Goal: Task Accomplishment & Management: Manage account settings

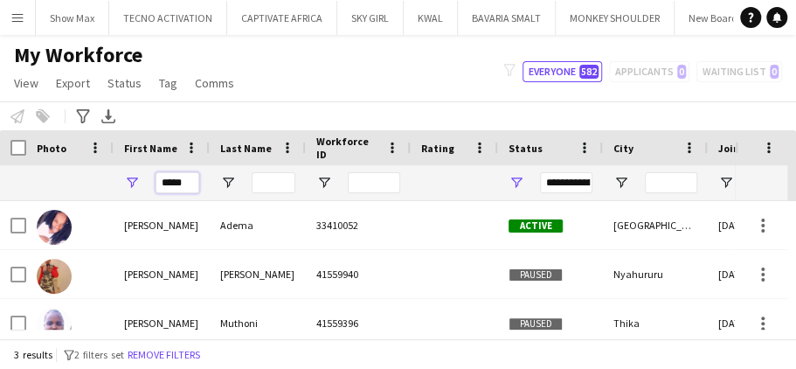
click at [190, 183] on input "*****" at bounding box center [178, 182] width 44 height 21
type input "*"
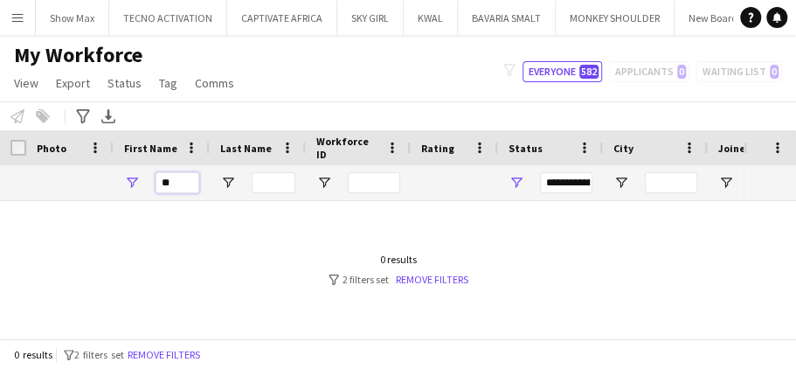
type input "*"
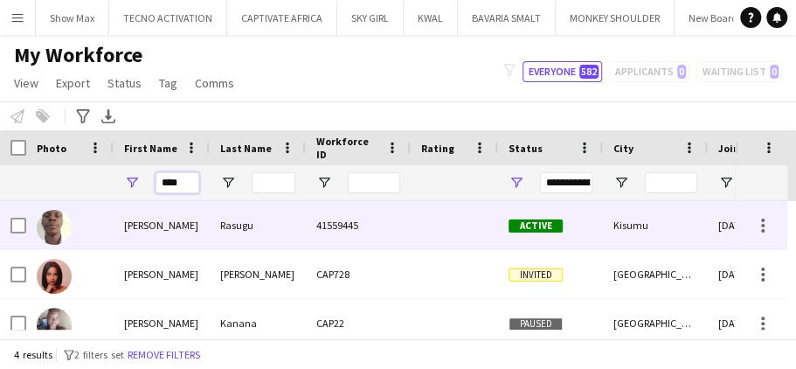
type input "****"
click at [247, 223] on div "Rasugu" at bounding box center [258, 225] width 96 height 48
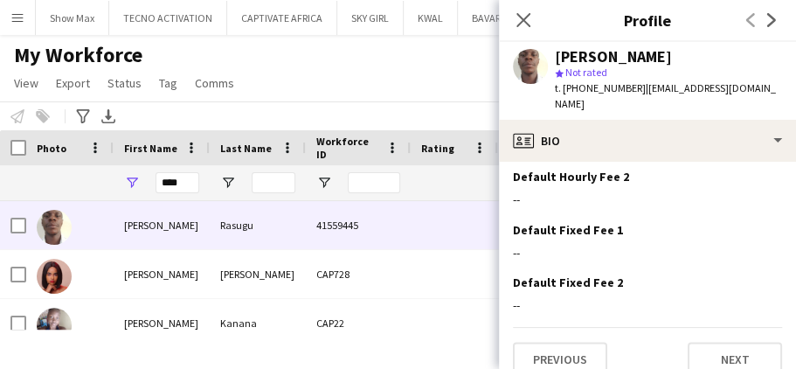
scroll to position [832, 0]
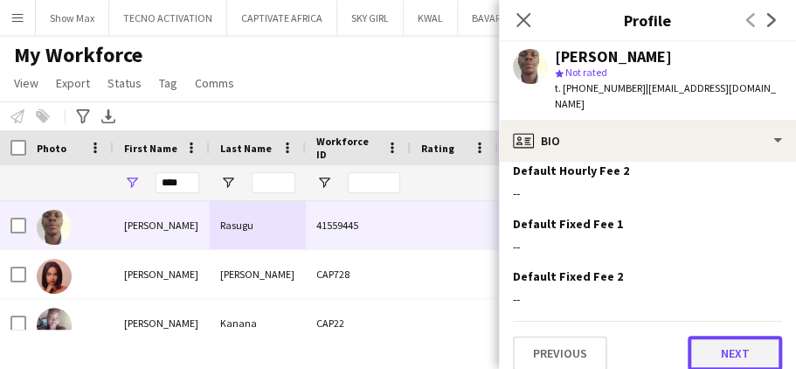
click at [699, 336] on button "Next" at bounding box center [735, 353] width 94 height 35
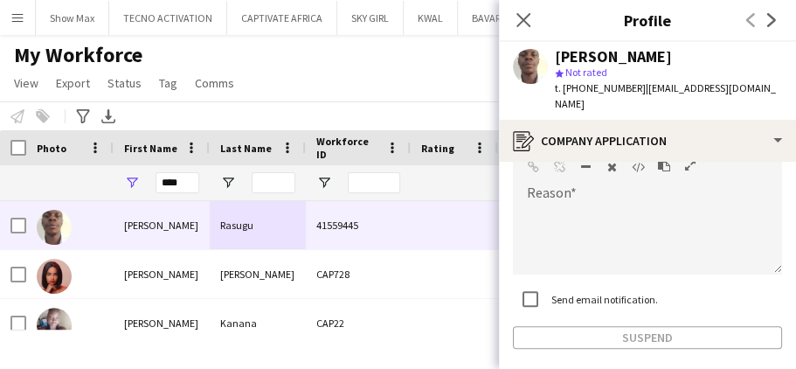
scroll to position [257, 0]
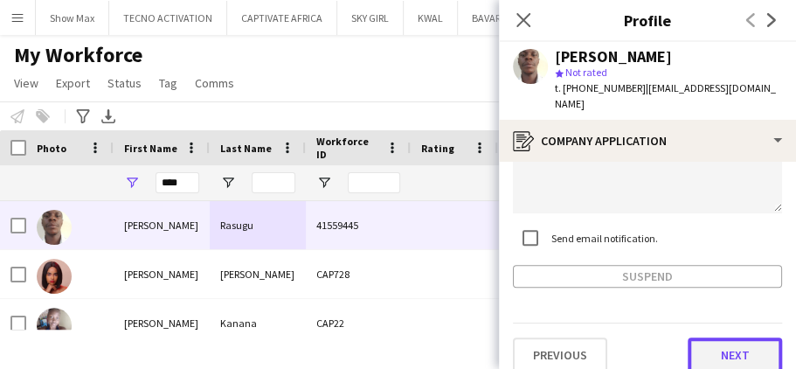
click at [693, 337] on button "Next" at bounding box center [735, 354] width 94 height 35
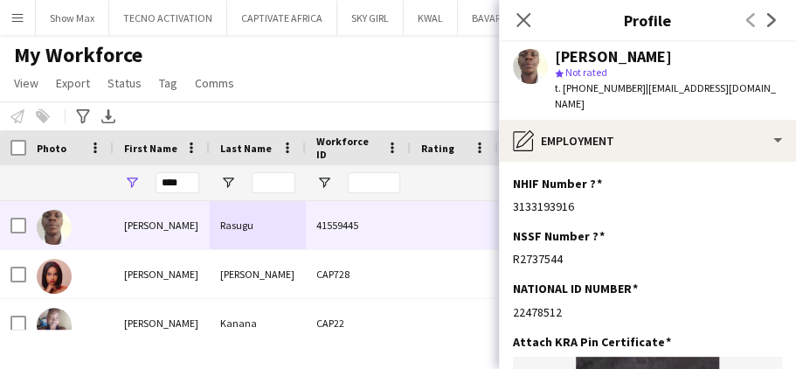
drag, startPoint x: 795, startPoint y: 213, endPoint x: 424, endPoint y: 300, distance: 381.3
click at [424, 301] on div at bounding box center [454, 323] width 87 height 48
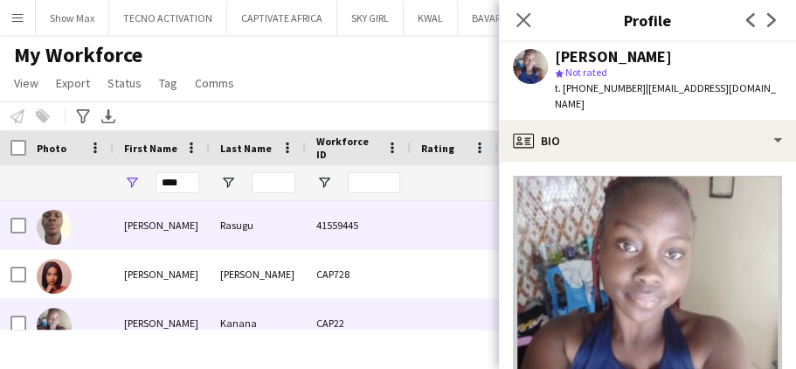
click at [262, 225] on div "Rasugu" at bounding box center [258, 225] width 96 height 48
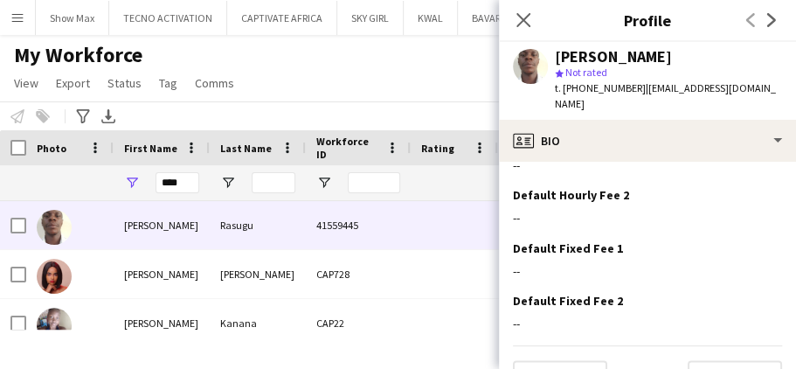
scroll to position [832, 0]
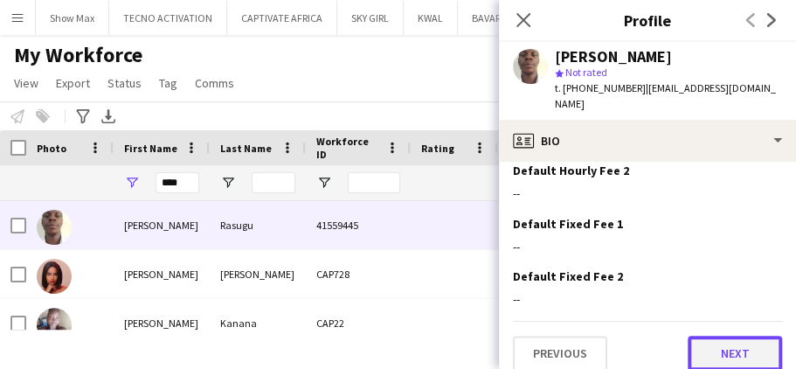
click at [702, 336] on button "Next" at bounding box center [735, 353] width 94 height 35
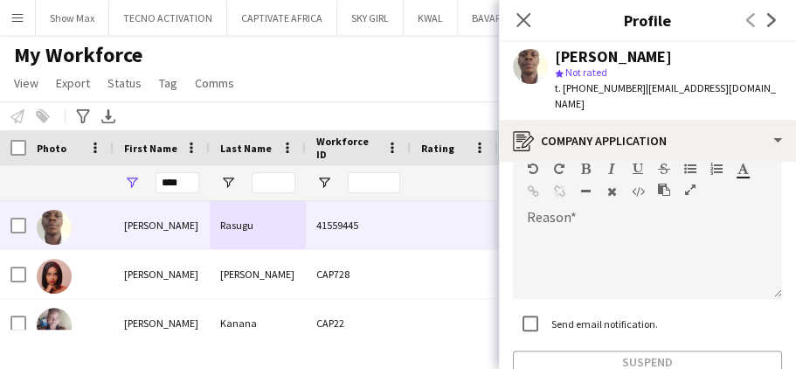
scroll to position [257, 0]
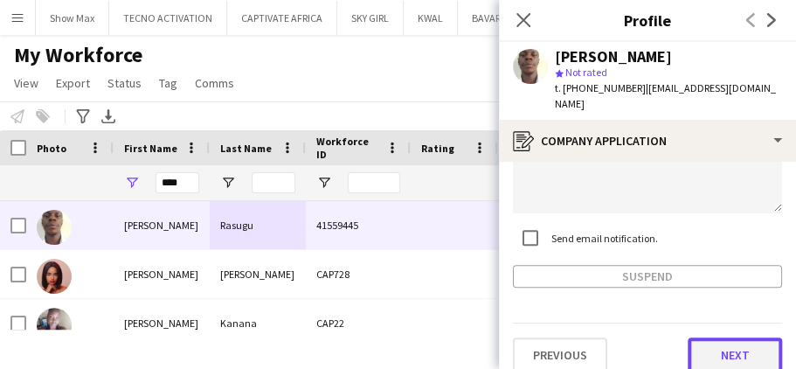
click at [699, 337] on button "Next" at bounding box center [735, 354] width 94 height 35
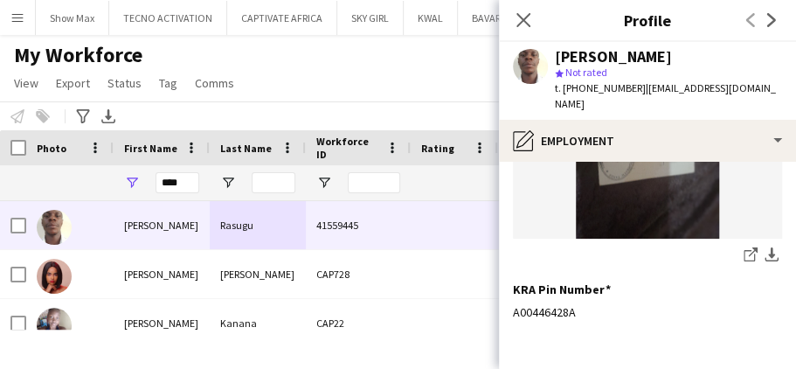
scroll to position [421, 0]
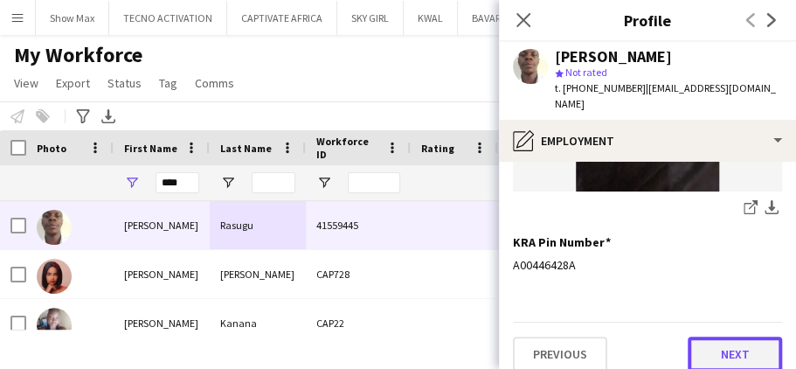
click at [702, 336] on button "Next" at bounding box center [735, 353] width 94 height 35
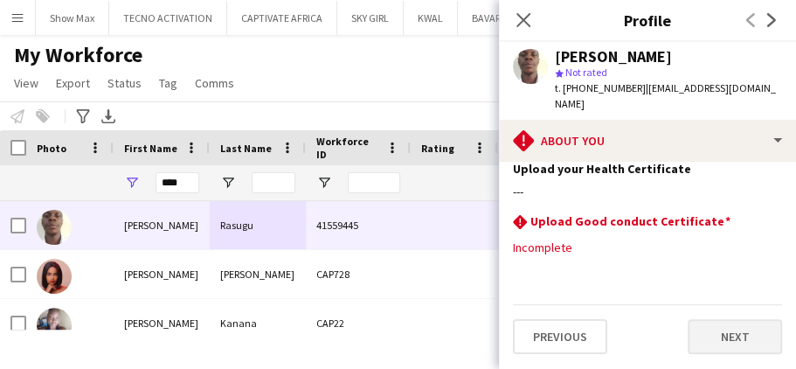
scroll to position [0, 0]
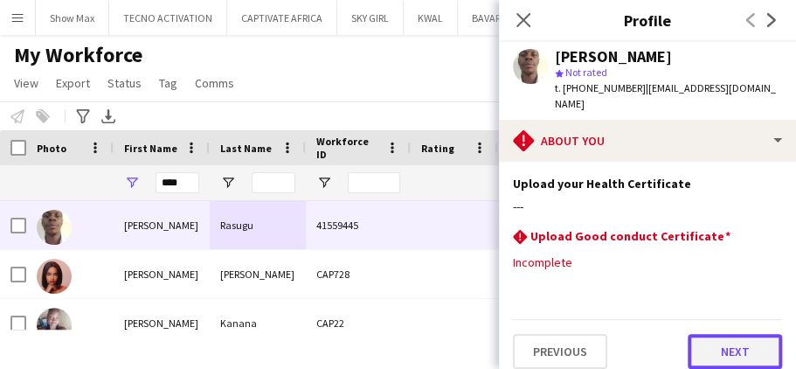
click at [697, 335] on button "Next" at bounding box center [735, 351] width 94 height 35
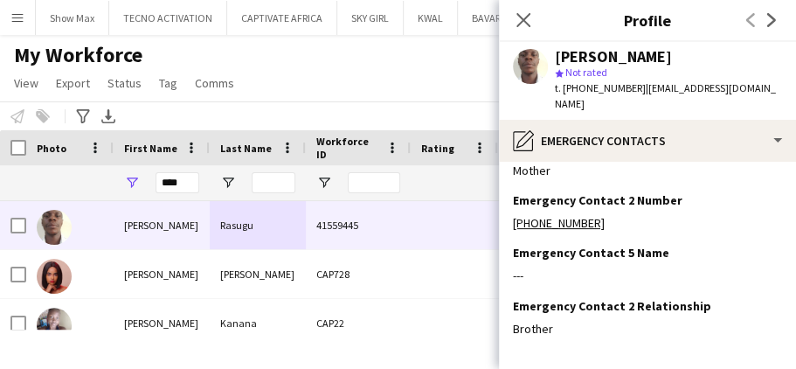
scroll to position [205, 0]
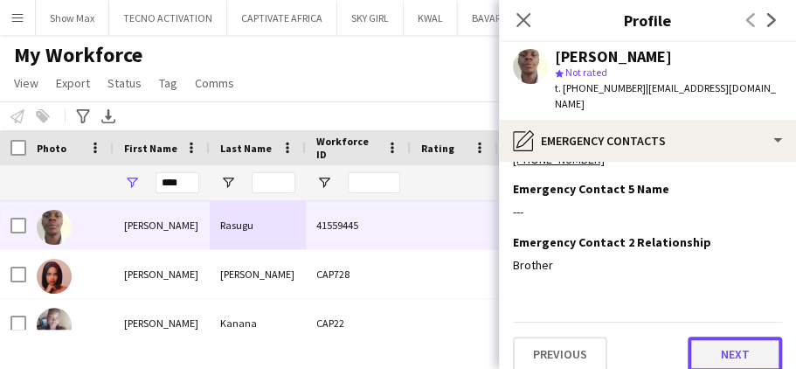
click at [689, 336] on button "Next" at bounding box center [735, 353] width 94 height 35
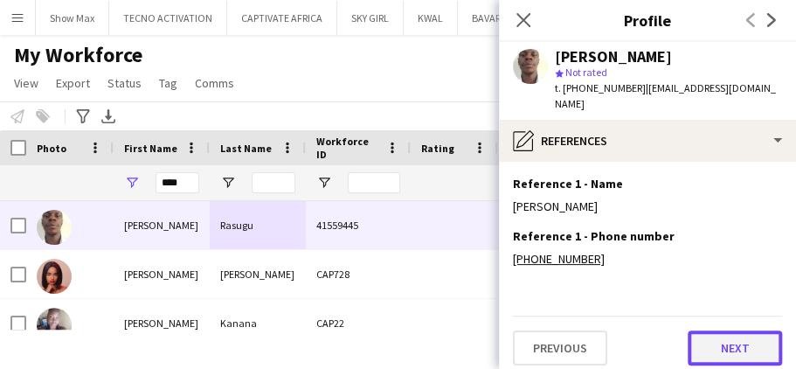
click at [689, 330] on button "Next" at bounding box center [735, 347] width 94 height 35
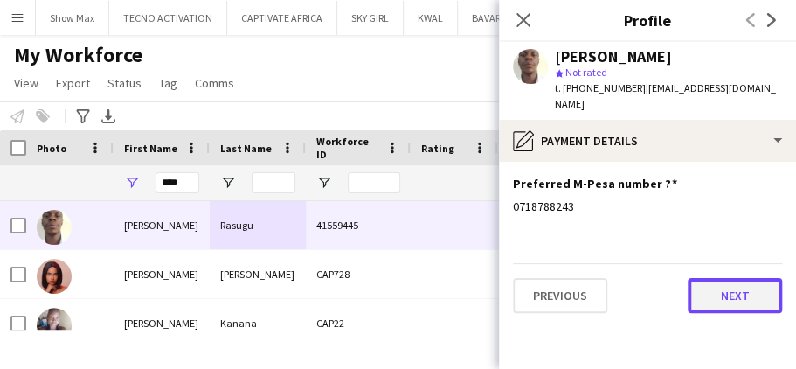
click at [707, 292] on button "Next" at bounding box center [735, 295] width 94 height 35
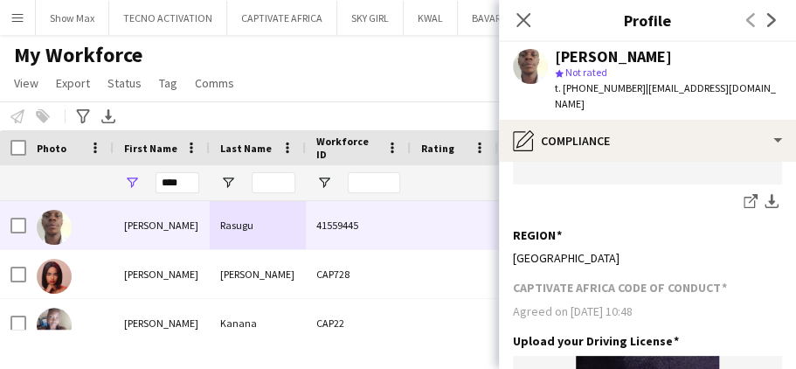
scroll to position [935, 0]
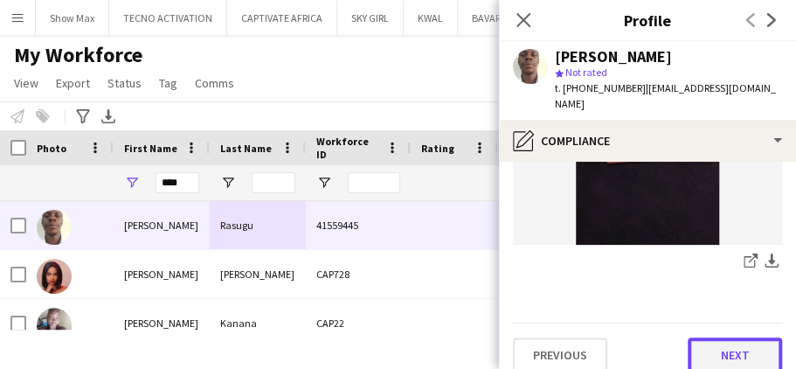
click at [709, 338] on button "Next" at bounding box center [735, 354] width 94 height 35
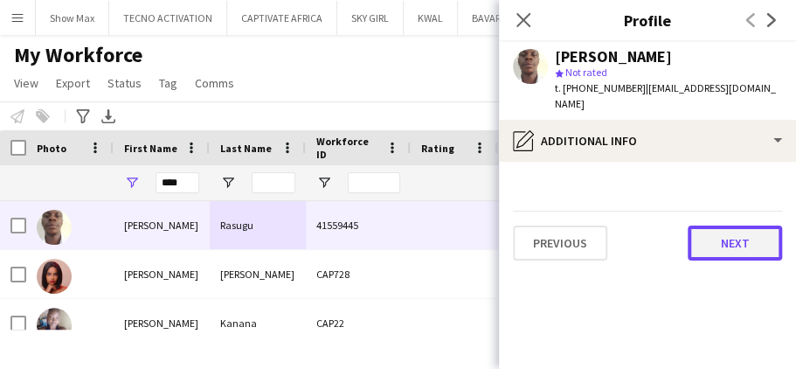
click at [703, 225] on button "Next" at bounding box center [735, 242] width 94 height 35
click at [708, 225] on button "Next" at bounding box center [735, 242] width 94 height 35
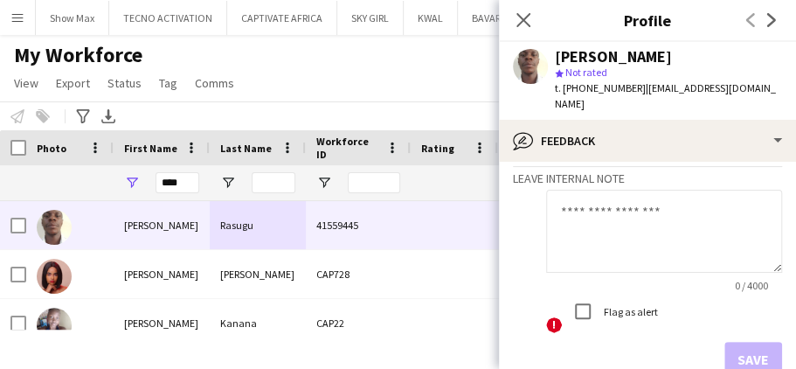
scroll to position [194, 0]
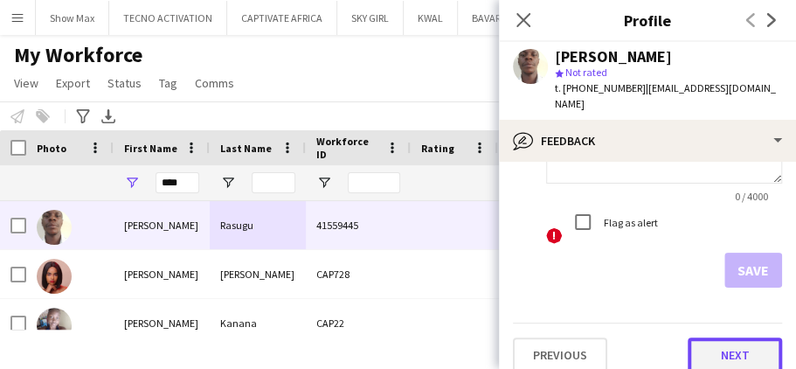
click at [694, 337] on button "Next" at bounding box center [735, 354] width 94 height 35
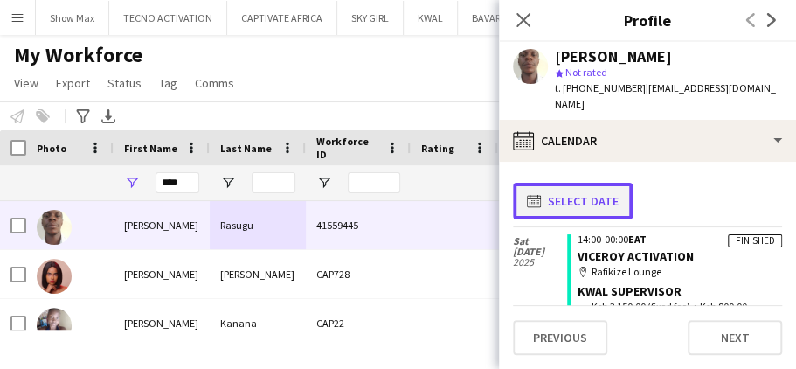
click at [533, 194] on app-icon "calendar-full" at bounding box center [537, 201] width 21 height 14
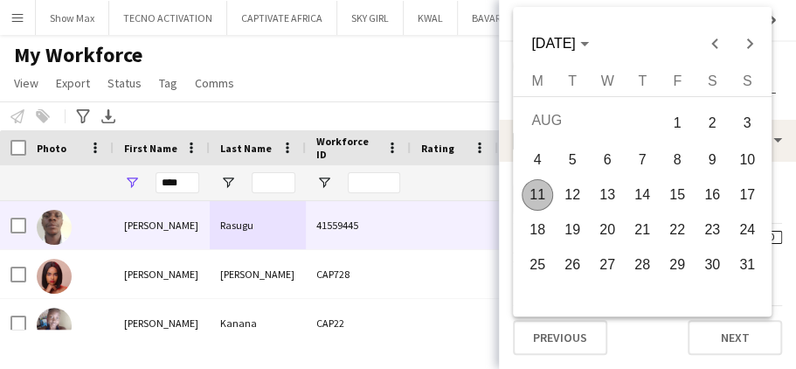
click at [717, 124] on span "2" at bounding box center [711, 123] width 31 height 36
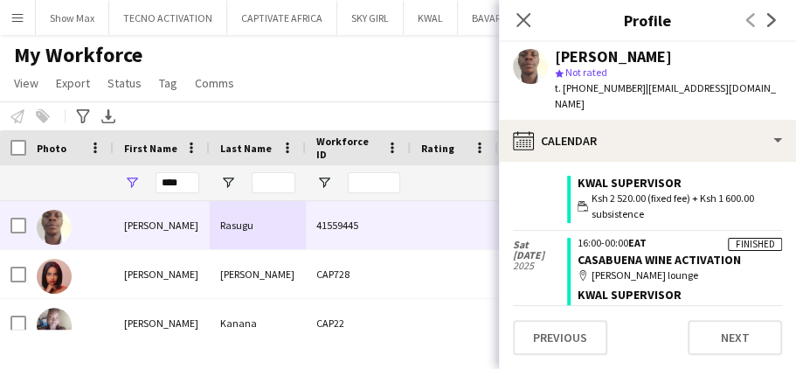
scroll to position [0, 0]
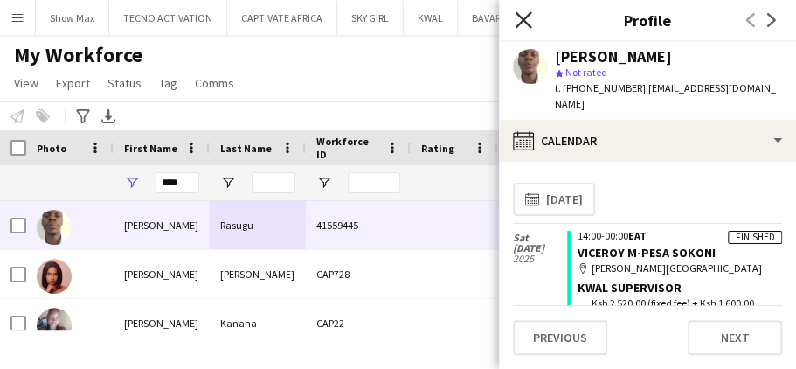
click at [527, 16] on icon at bounding box center [523, 19] width 17 height 17
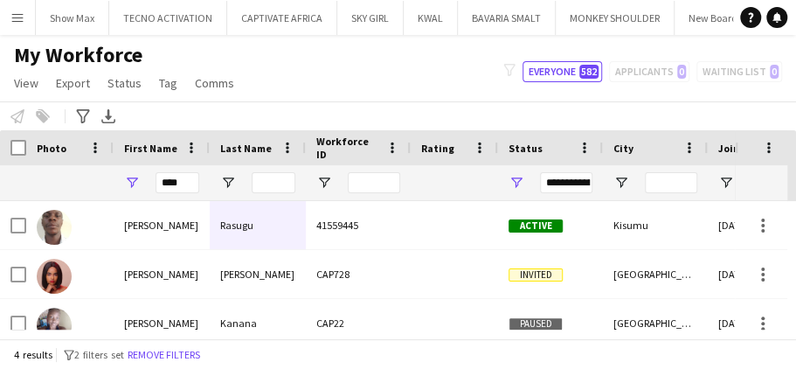
click at [17, 15] on app-icon "Menu" at bounding box center [17, 17] width 14 height 14
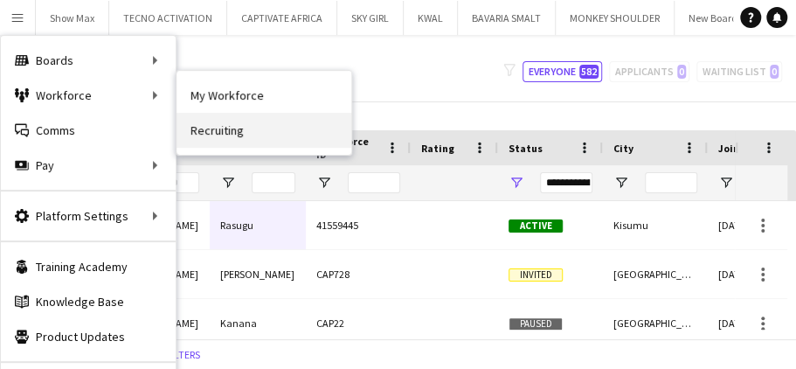
click at [219, 129] on link "Recruiting" at bounding box center [264, 130] width 175 height 35
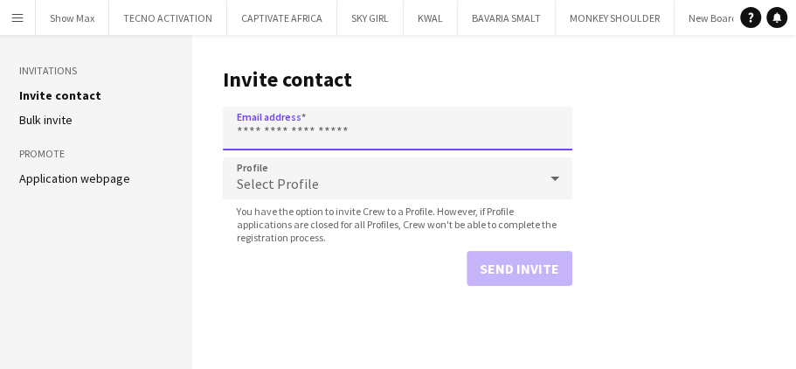
paste input "**********"
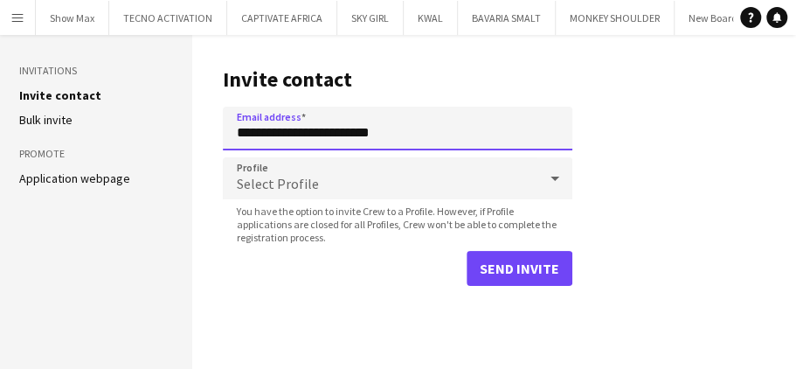
type input "**********"
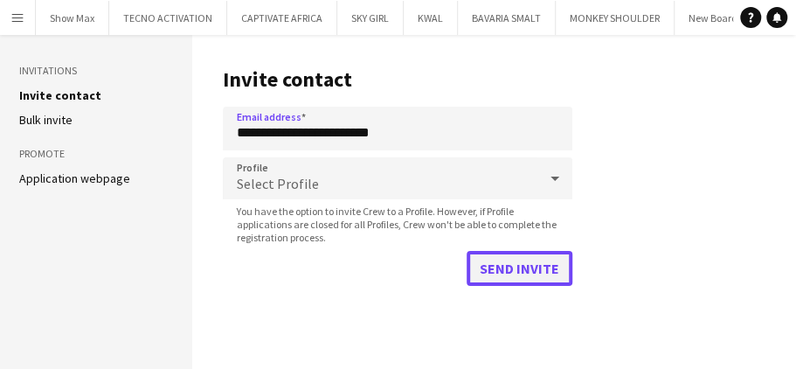
click at [500, 266] on button "Send invite" at bounding box center [520, 268] width 106 height 35
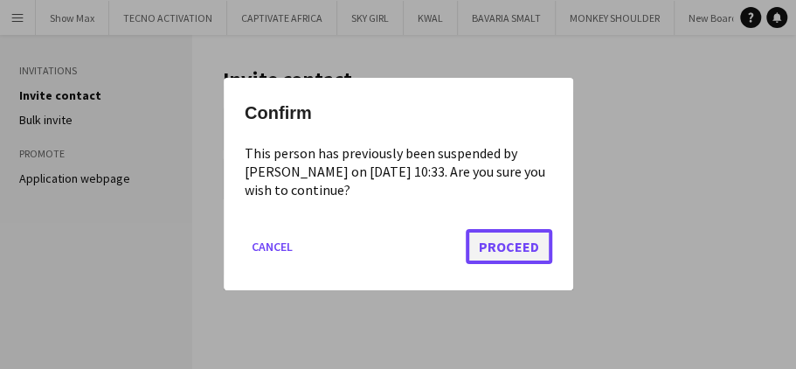
click at [489, 245] on button "Proceed" at bounding box center [509, 247] width 87 height 35
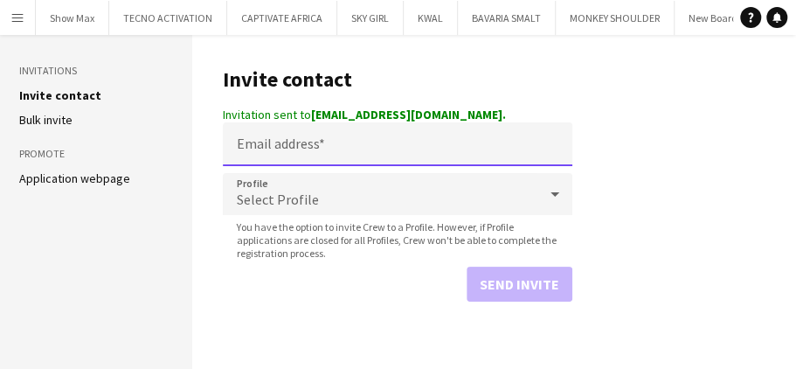
click at [305, 150] on input "Email address" at bounding box center [398, 144] width 350 height 44
paste input "**********"
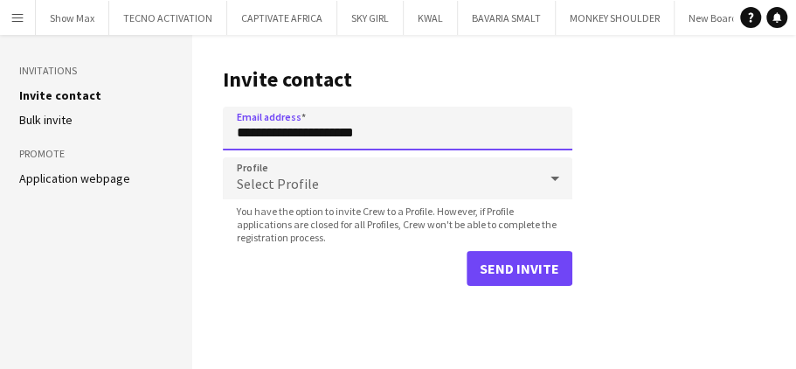
type input "**********"
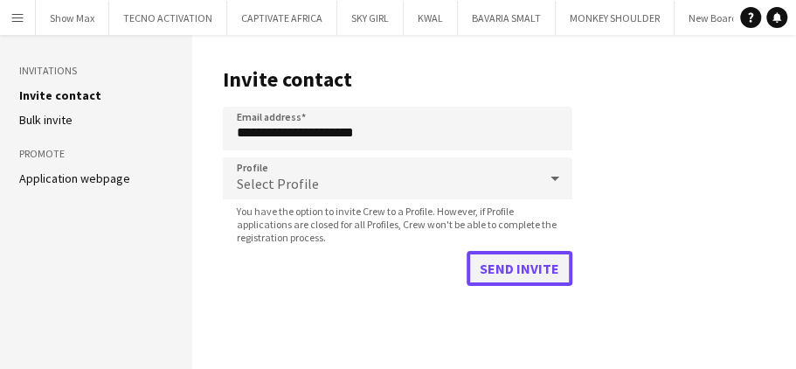
click at [521, 267] on button "Send invite" at bounding box center [520, 268] width 106 height 35
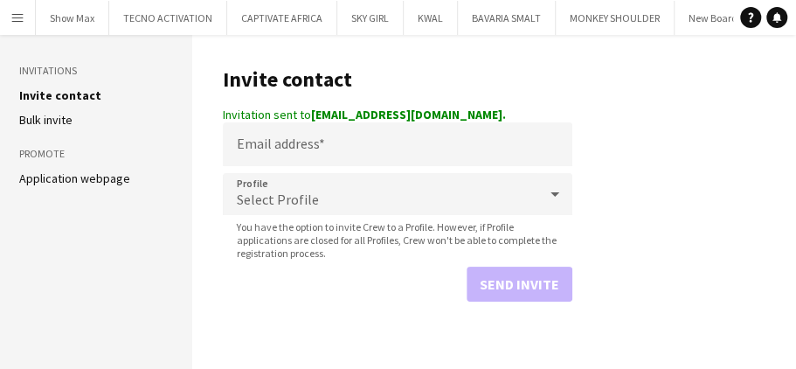
click at [15, 13] on app-icon "Menu" at bounding box center [17, 17] width 14 height 14
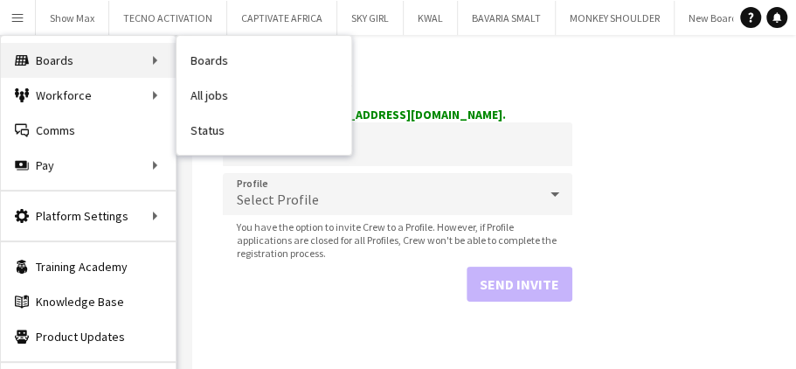
click at [68, 59] on div "Boards Boards" at bounding box center [88, 60] width 175 height 35
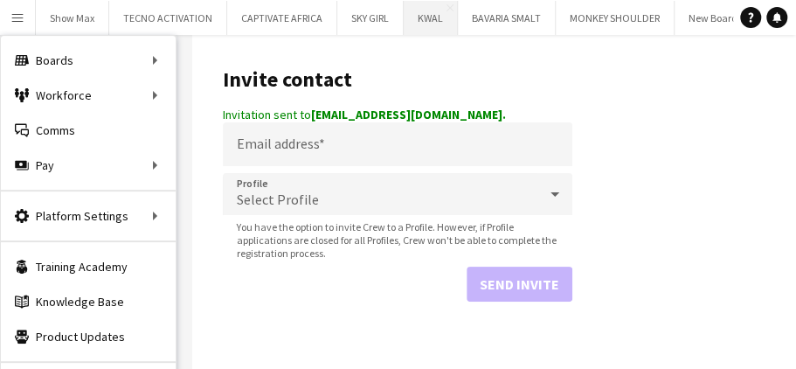
click at [422, 17] on button "KWAL Close" at bounding box center [431, 18] width 54 height 34
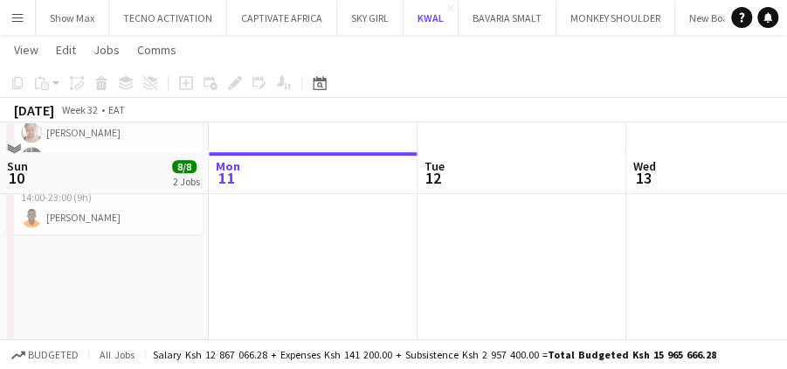
scroll to position [414, 0]
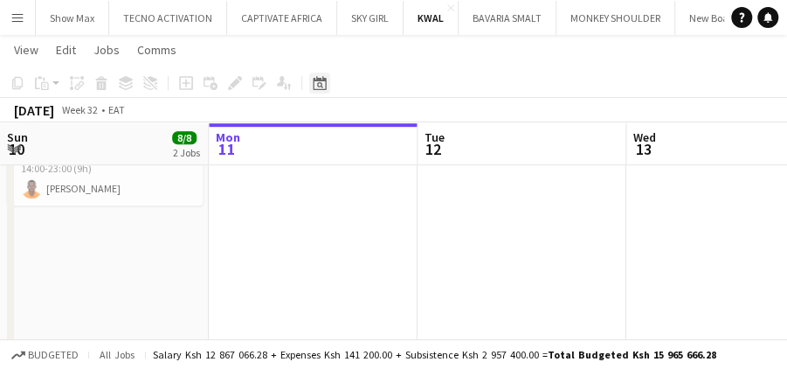
click at [319, 80] on icon at bounding box center [319, 83] width 13 height 14
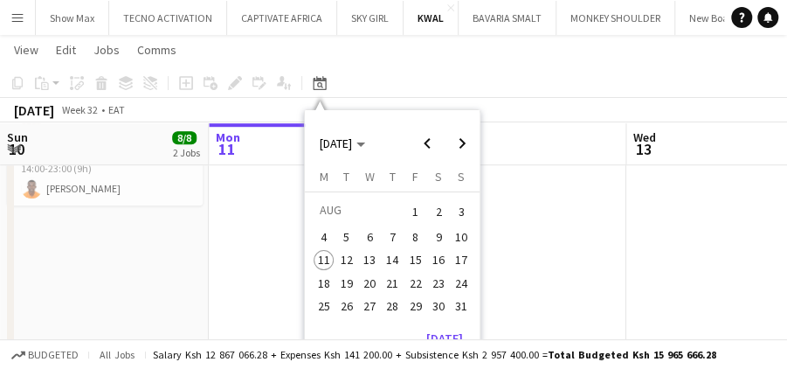
click at [456, 236] on span "10" at bounding box center [461, 236] width 21 height 21
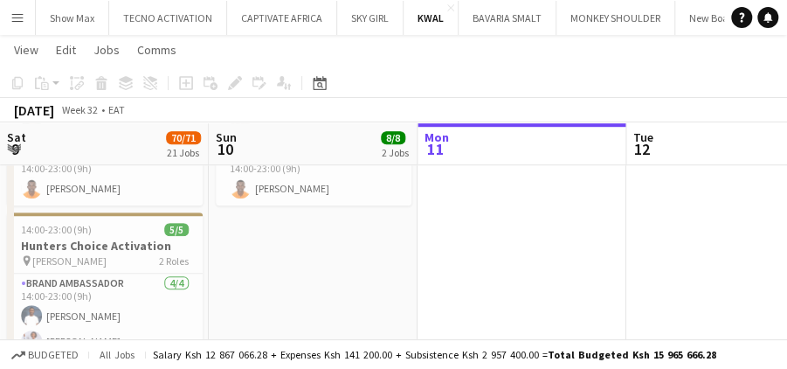
scroll to position [0, 601]
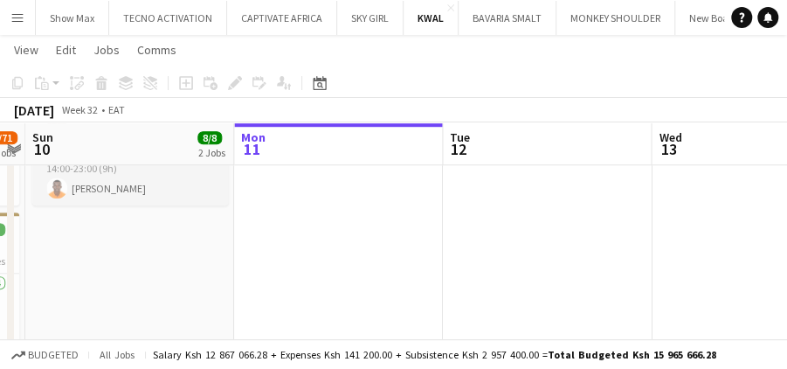
click at [178, 185] on app-card-role "KWAL SUPERVISOR [DATE] 14:00-23:00 (9h) [PERSON_NAME]" at bounding box center [130, 175] width 196 height 59
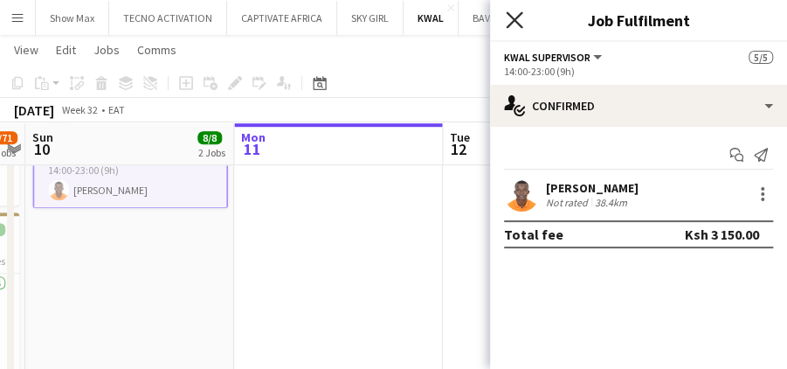
click at [512, 16] on icon "Close pop-in" at bounding box center [514, 19] width 17 height 17
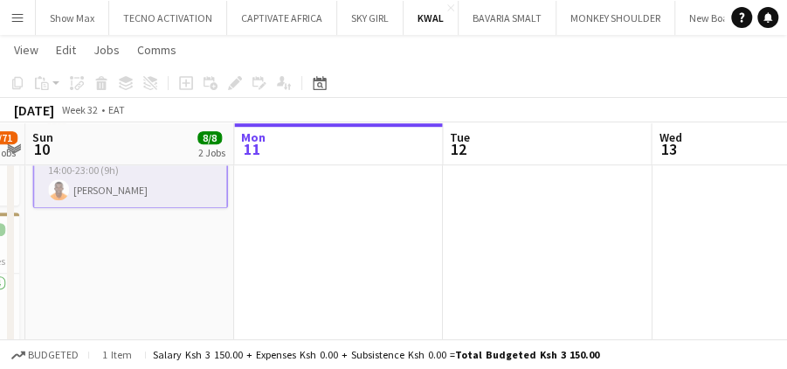
scroll to position [0, 0]
click at [106, 142] on app-board-header-date "Sun 10 8/8 2 Jobs" at bounding box center [129, 144] width 209 height 42
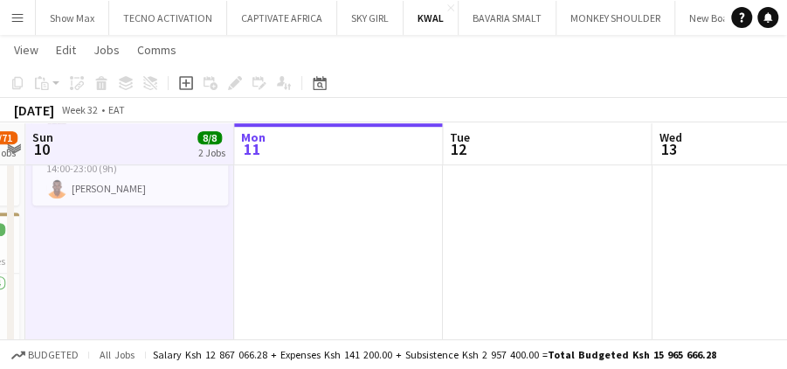
click at [20, 14] on app-icon "Menu" at bounding box center [17, 17] width 14 height 14
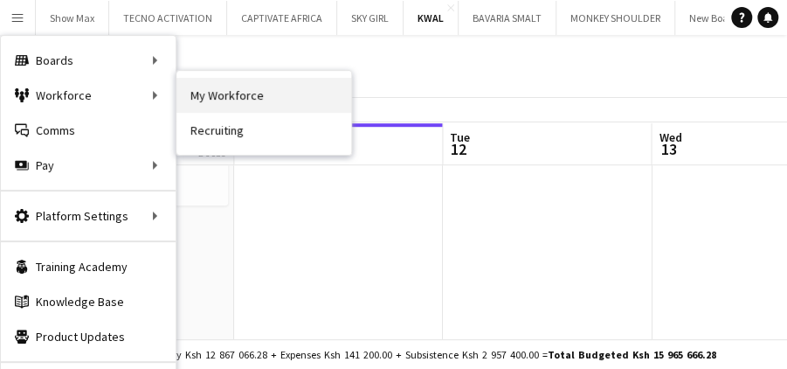
click at [231, 91] on link "My Workforce" at bounding box center [264, 95] width 175 height 35
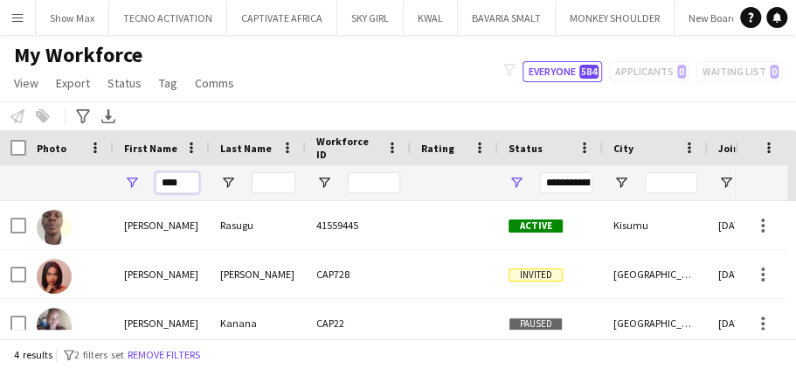
click at [187, 186] on input "****" at bounding box center [178, 182] width 44 height 21
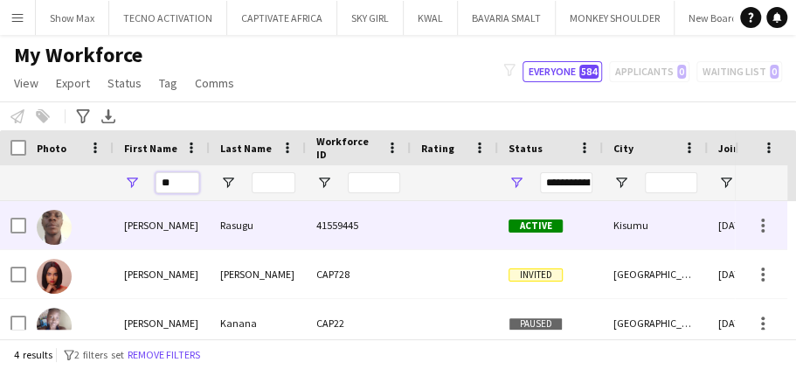
type input "*"
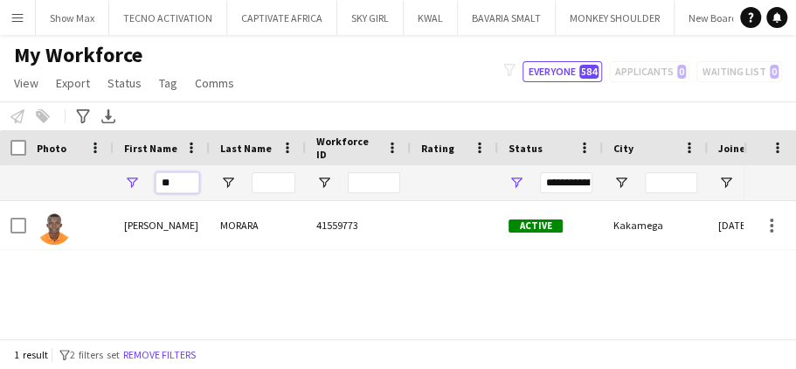
type input "*"
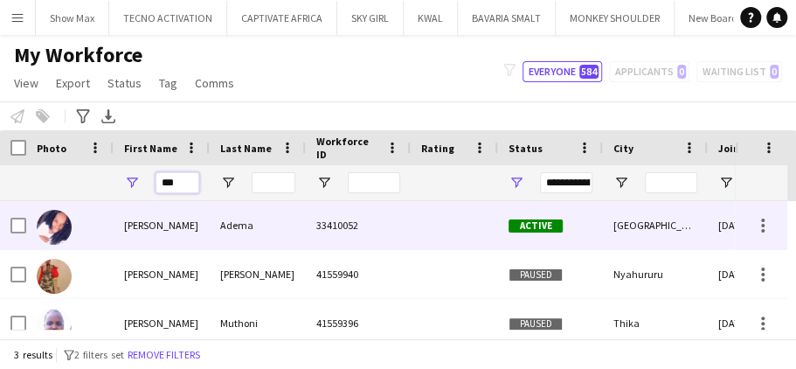
type input "***"
click at [318, 232] on div "33410052" at bounding box center [358, 225] width 105 height 48
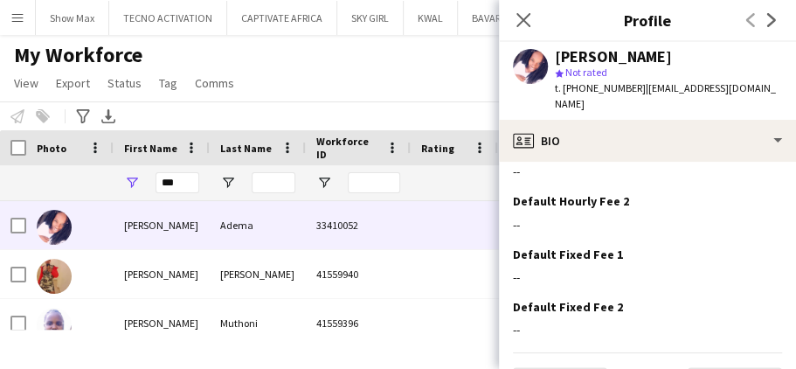
scroll to position [904, 0]
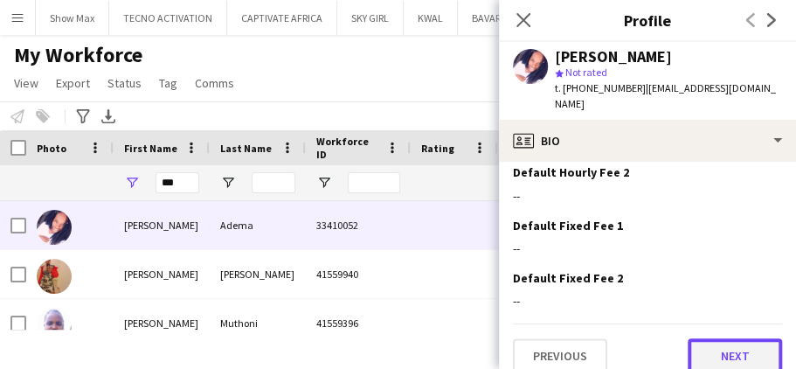
click at [697, 338] on button "Next" at bounding box center [735, 355] width 94 height 35
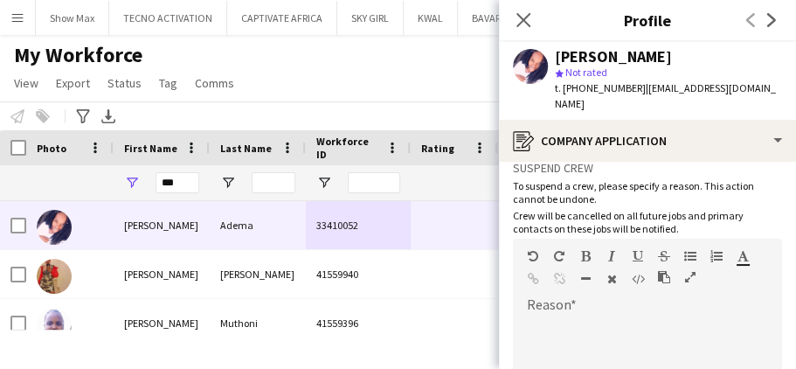
scroll to position [257, 0]
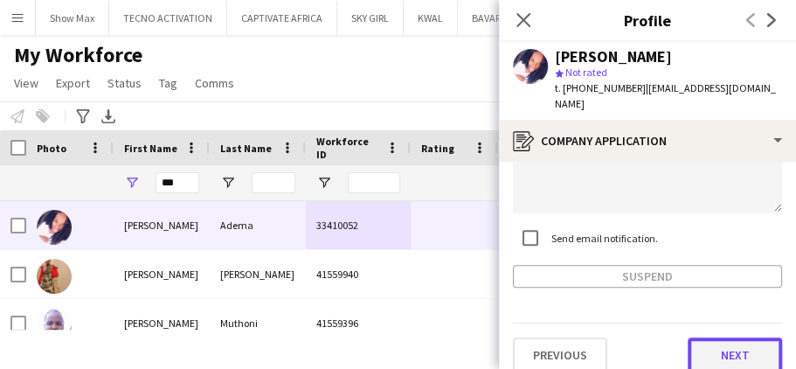
click at [696, 337] on button "Next" at bounding box center [735, 354] width 94 height 35
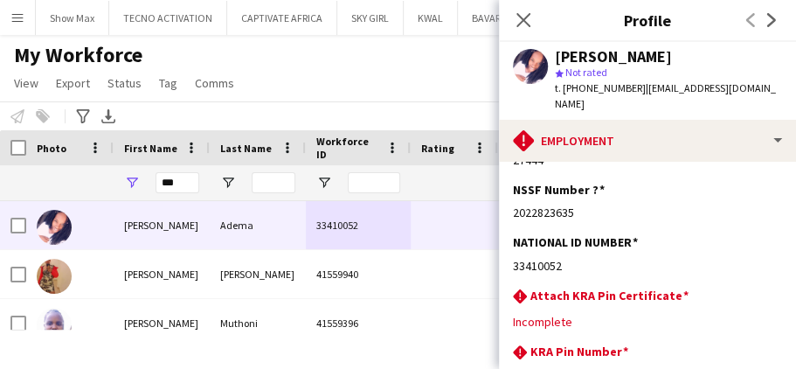
scroll to position [160, 0]
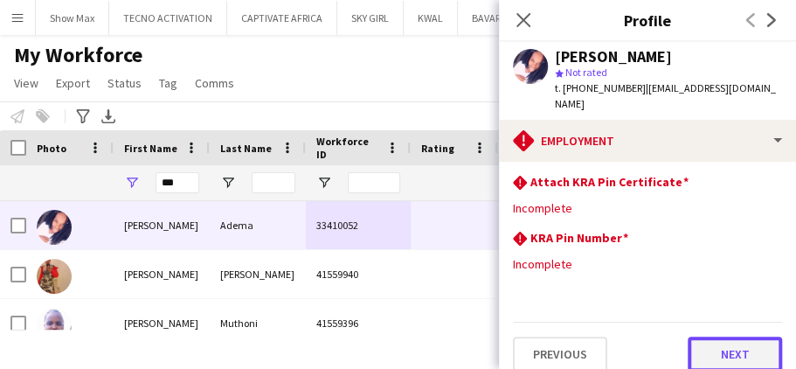
click at [700, 336] on button "Next" at bounding box center [735, 353] width 94 height 35
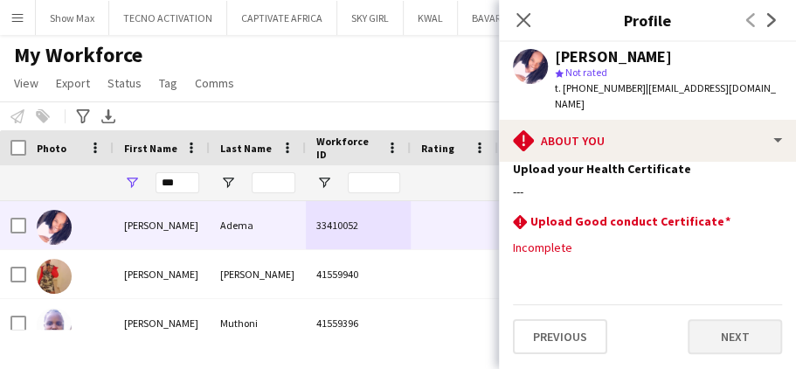
scroll to position [0, 0]
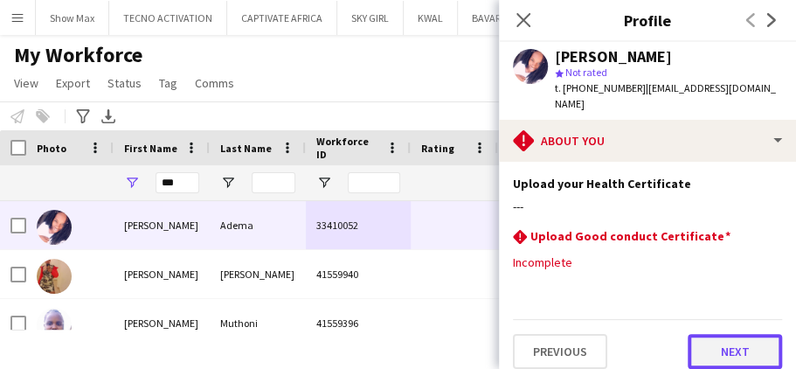
click at [699, 336] on button "Next" at bounding box center [735, 351] width 94 height 35
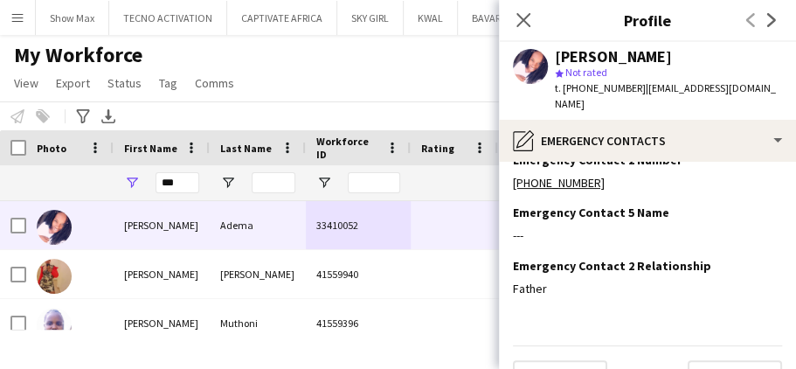
scroll to position [205, 0]
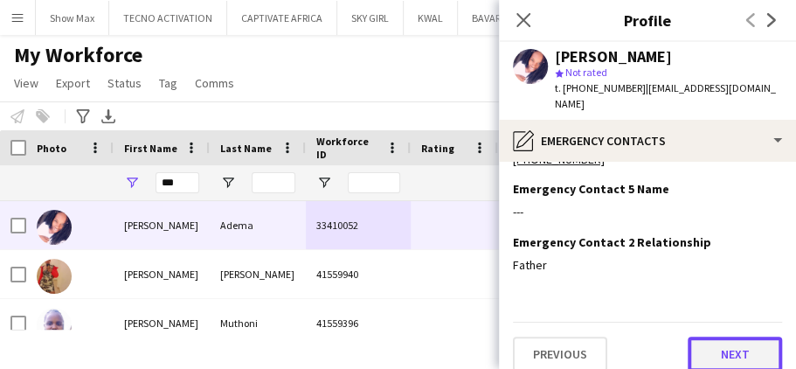
click at [697, 336] on button "Next" at bounding box center [735, 353] width 94 height 35
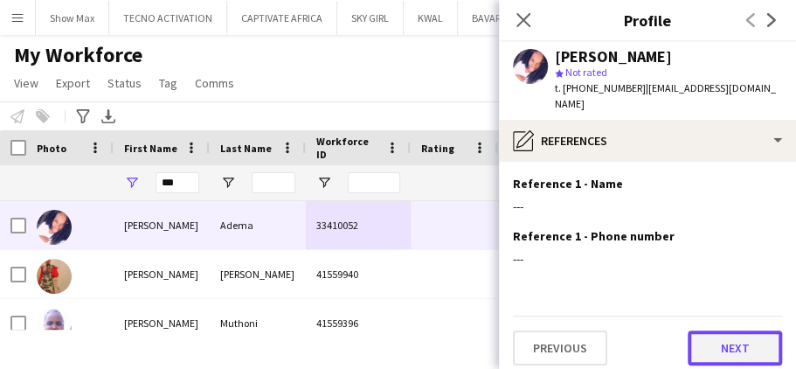
click at [697, 332] on button "Next" at bounding box center [735, 347] width 94 height 35
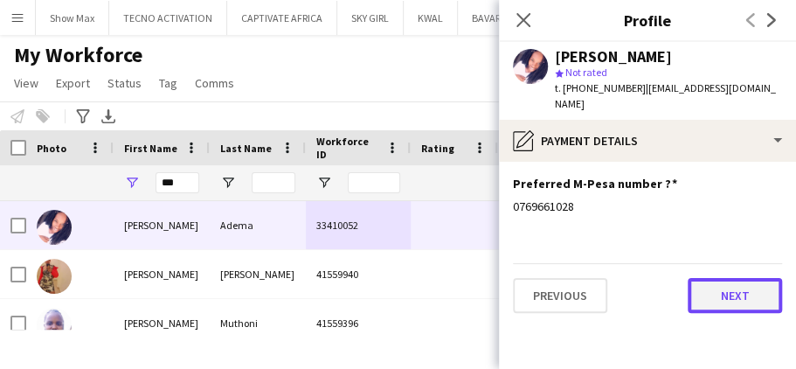
click at [712, 278] on button "Next" at bounding box center [735, 295] width 94 height 35
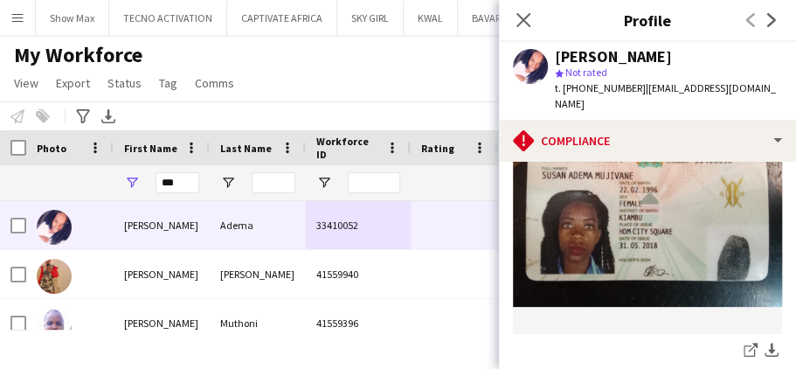
scroll to position [670, 0]
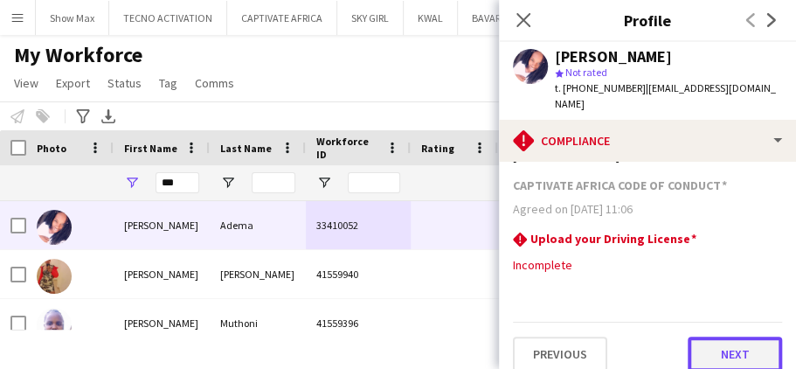
click at [700, 336] on button "Next" at bounding box center [735, 353] width 94 height 35
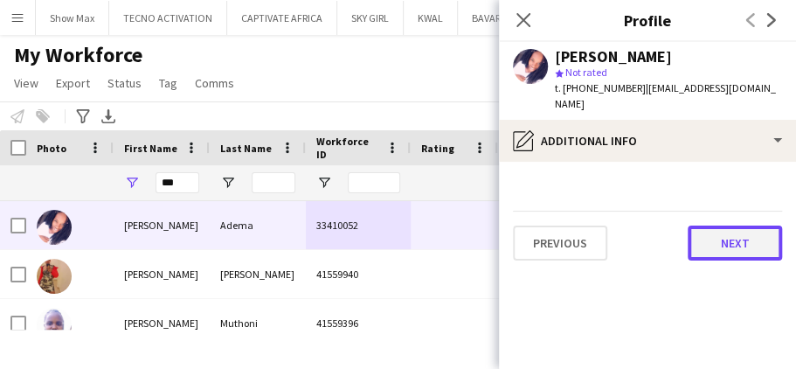
click at [716, 225] on button "Next" at bounding box center [735, 242] width 94 height 35
click at [706, 225] on button "Next" at bounding box center [735, 242] width 94 height 35
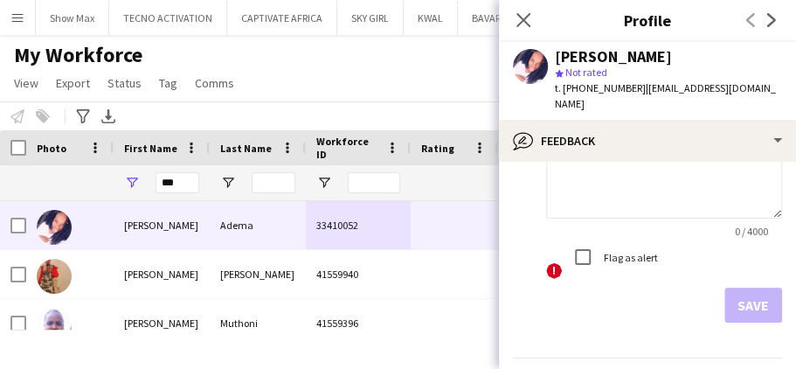
scroll to position [194, 0]
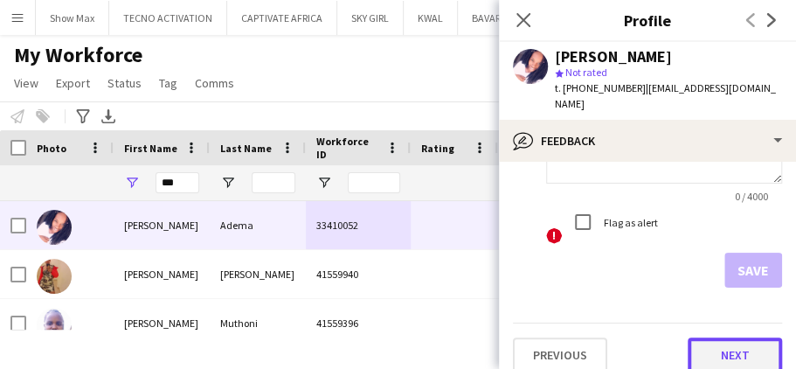
click at [694, 337] on button "Next" at bounding box center [735, 354] width 94 height 35
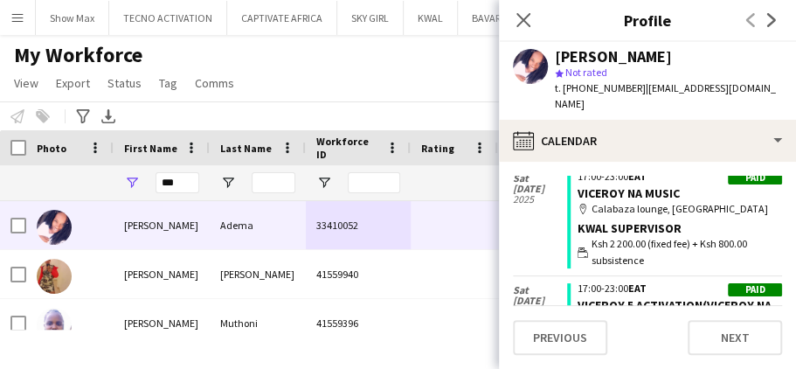
scroll to position [0, 0]
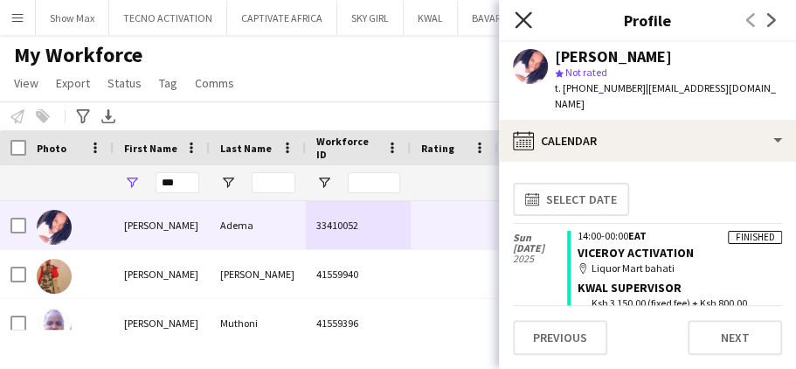
click at [523, 20] on icon at bounding box center [523, 19] width 17 height 17
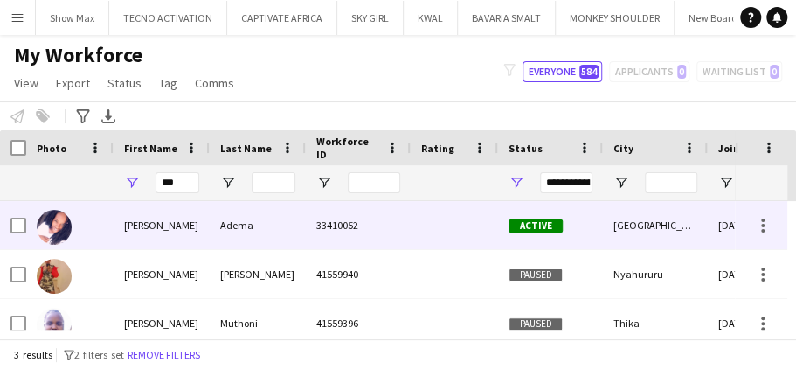
click at [365, 229] on div "33410052" at bounding box center [358, 225] width 105 height 48
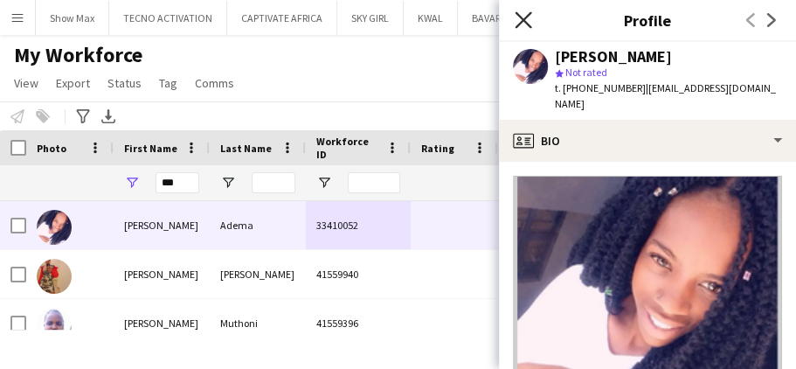
click at [528, 22] on icon "Close pop-in" at bounding box center [523, 19] width 17 height 17
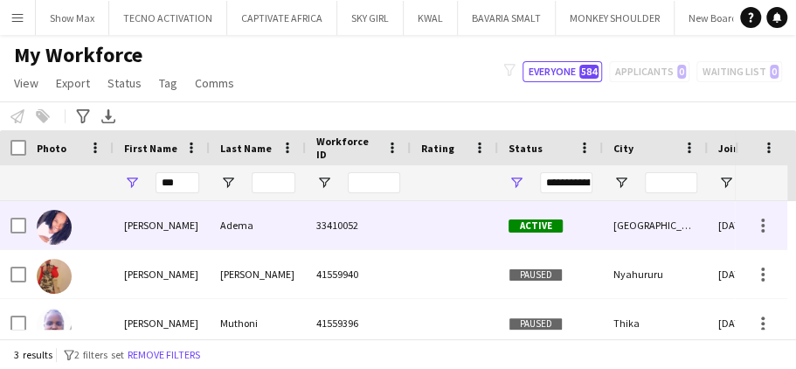
click at [633, 223] on div "[GEOGRAPHIC_DATA]" at bounding box center [655, 225] width 105 height 48
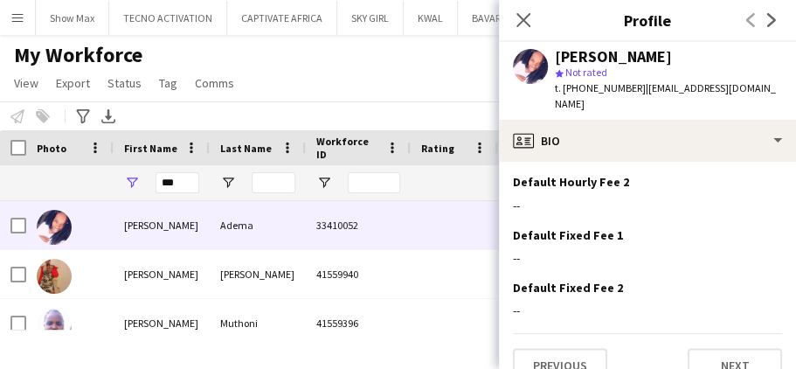
scroll to position [904, 0]
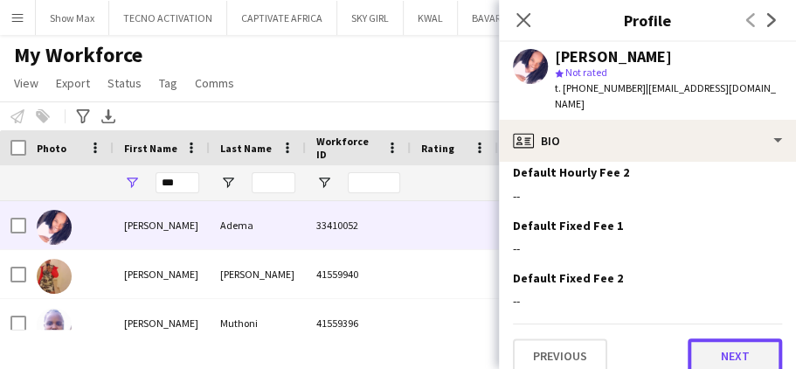
click at [697, 338] on button "Next" at bounding box center [735, 355] width 94 height 35
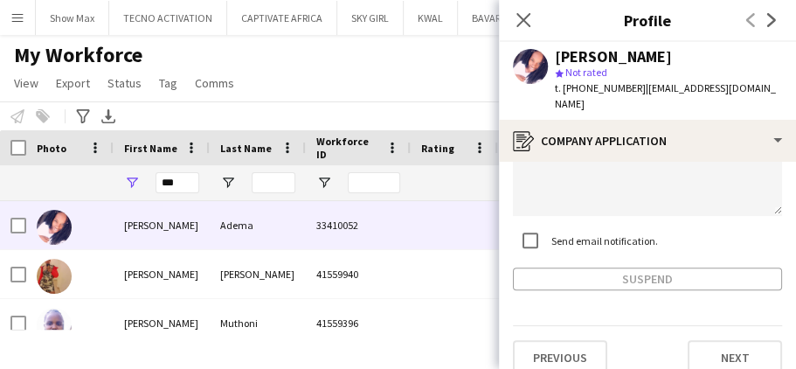
scroll to position [257, 0]
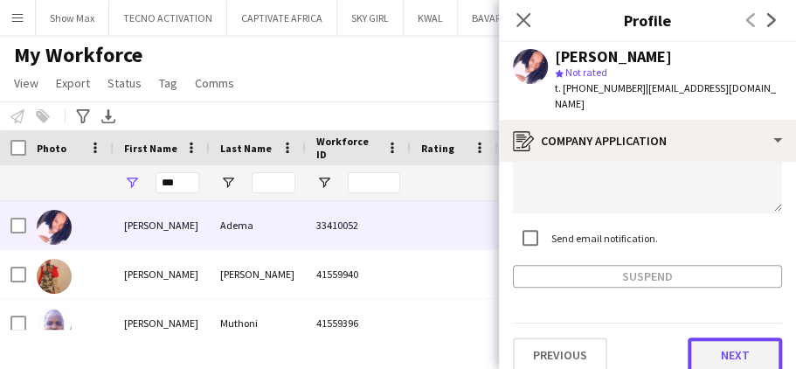
click at [696, 337] on button "Next" at bounding box center [735, 354] width 94 height 35
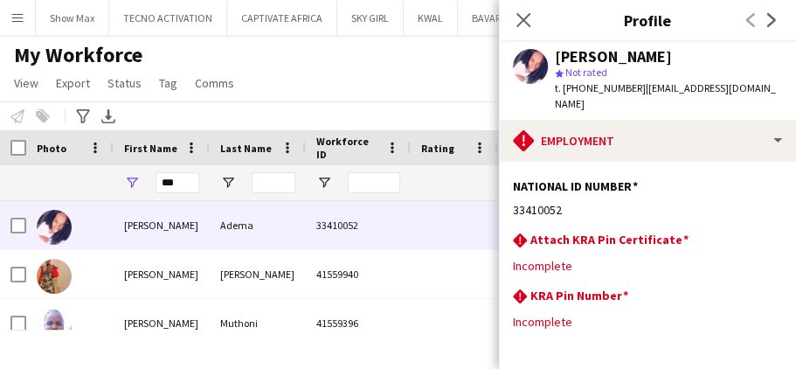
scroll to position [160, 0]
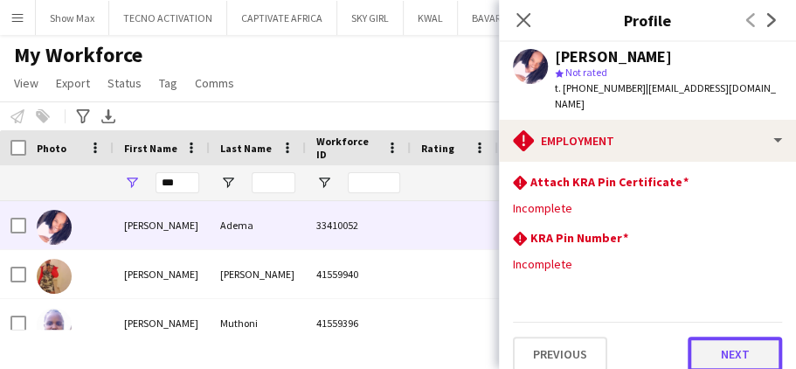
click at [694, 336] on button "Next" at bounding box center [735, 353] width 94 height 35
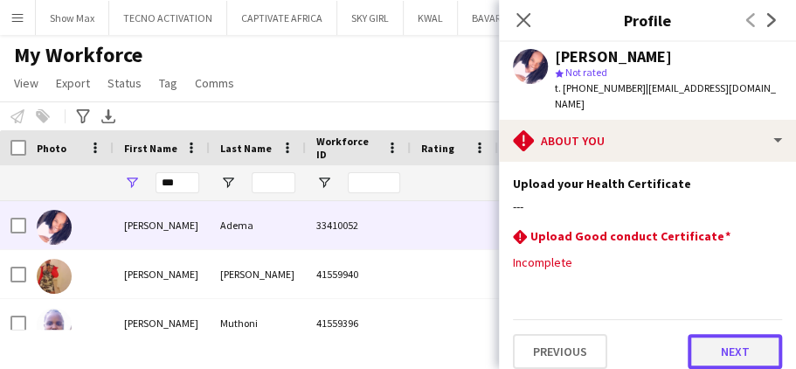
click at [696, 334] on button "Next" at bounding box center [735, 351] width 94 height 35
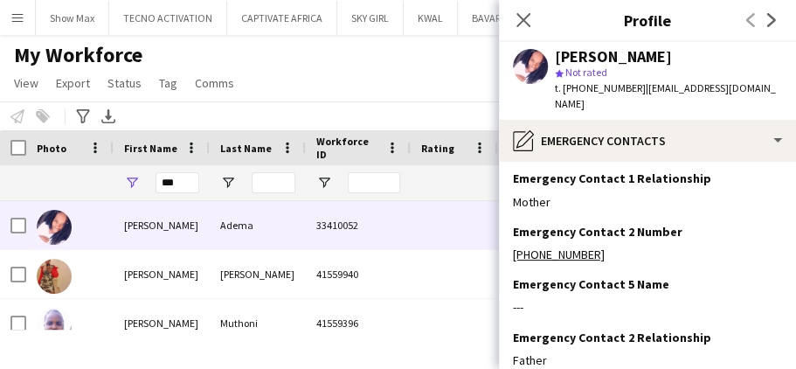
scroll to position [205, 0]
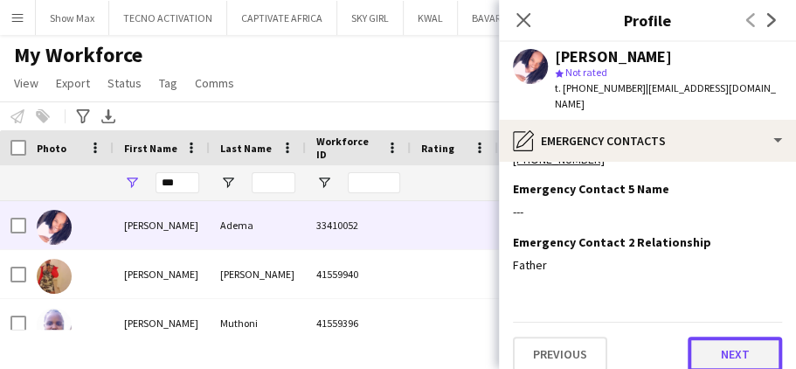
click at [688, 336] on button "Next" at bounding box center [735, 353] width 94 height 35
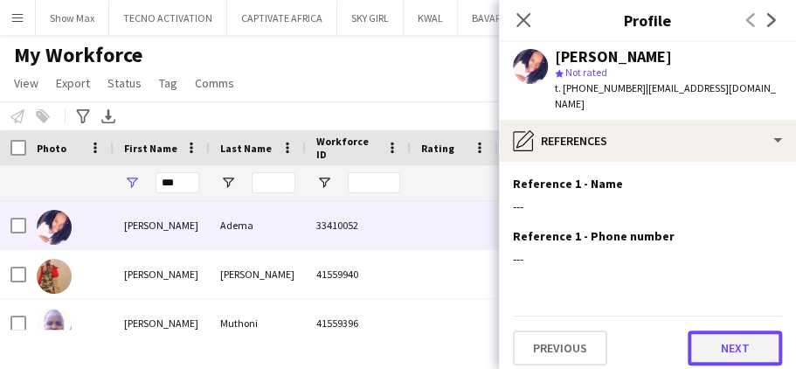
click at [703, 334] on button "Next" at bounding box center [735, 347] width 94 height 35
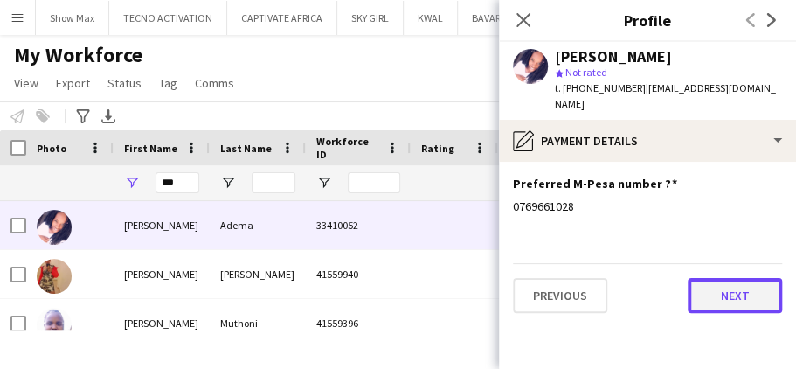
click at [710, 278] on button "Next" at bounding box center [735, 295] width 94 height 35
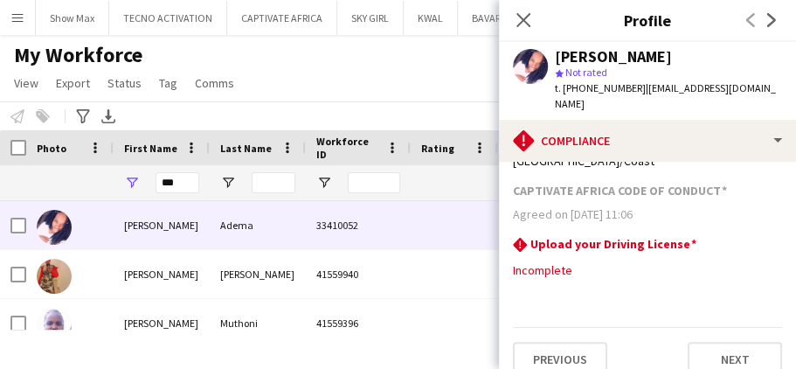
scroll to position [670, 0]
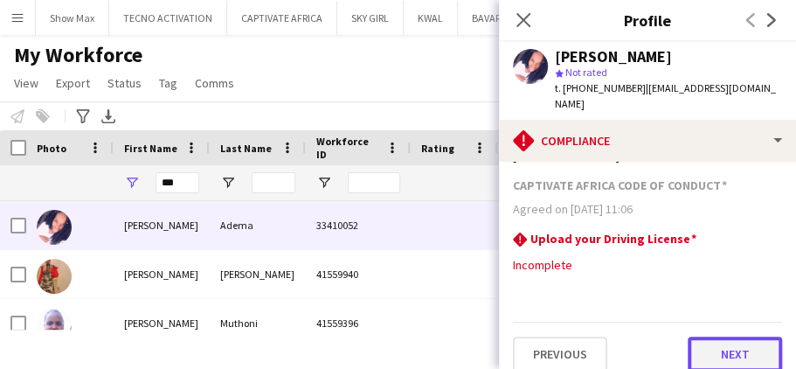
click at [696, 339] on button "Next" at bounding box center [735, 353] width 94 height 35
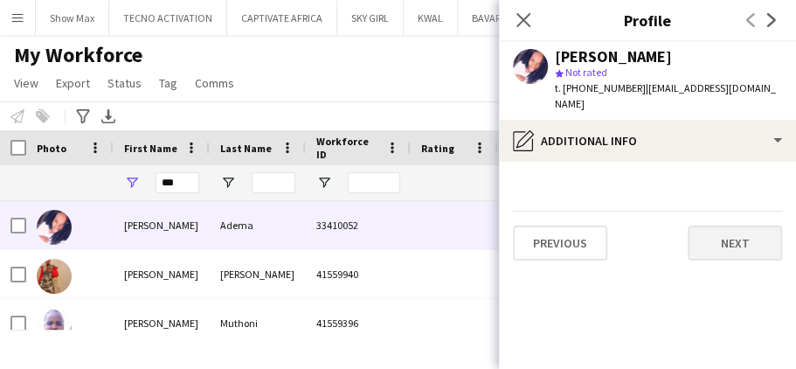
scroll to position [0, 0]
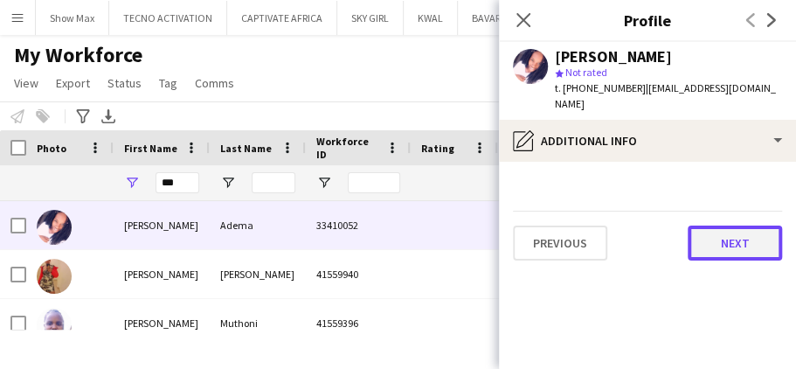
click at [706, 225] on button "Next" at bounding box center [735, 242] width 94 height 35
click at [712, 225] on button "Next" at bounding box center [735, 242] width 94 height 35
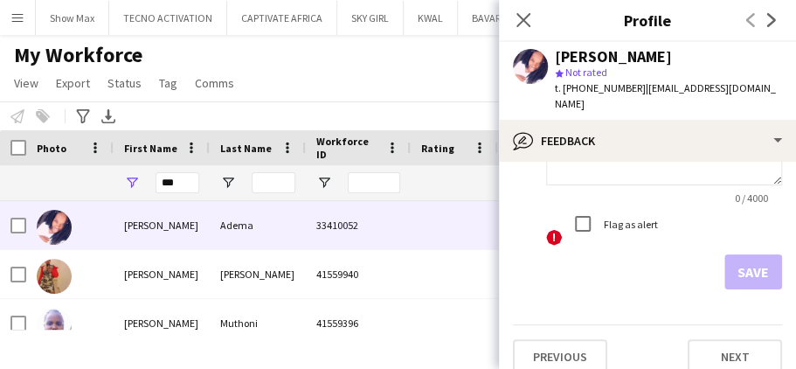
scroll to position [194, 0]
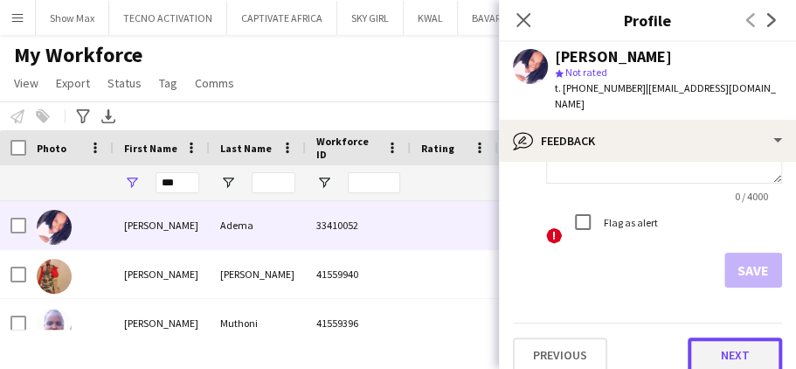
click at [699, 337] on button "Next" at bounding box center [735, 354] width 94 height 35
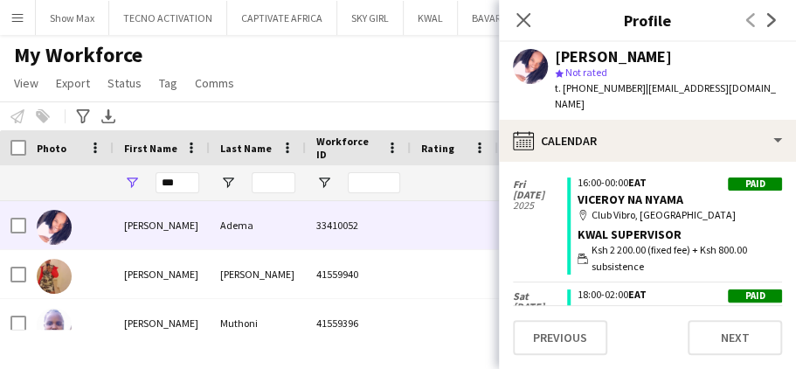
scroll to position [0, 0]
